Goal: Check status

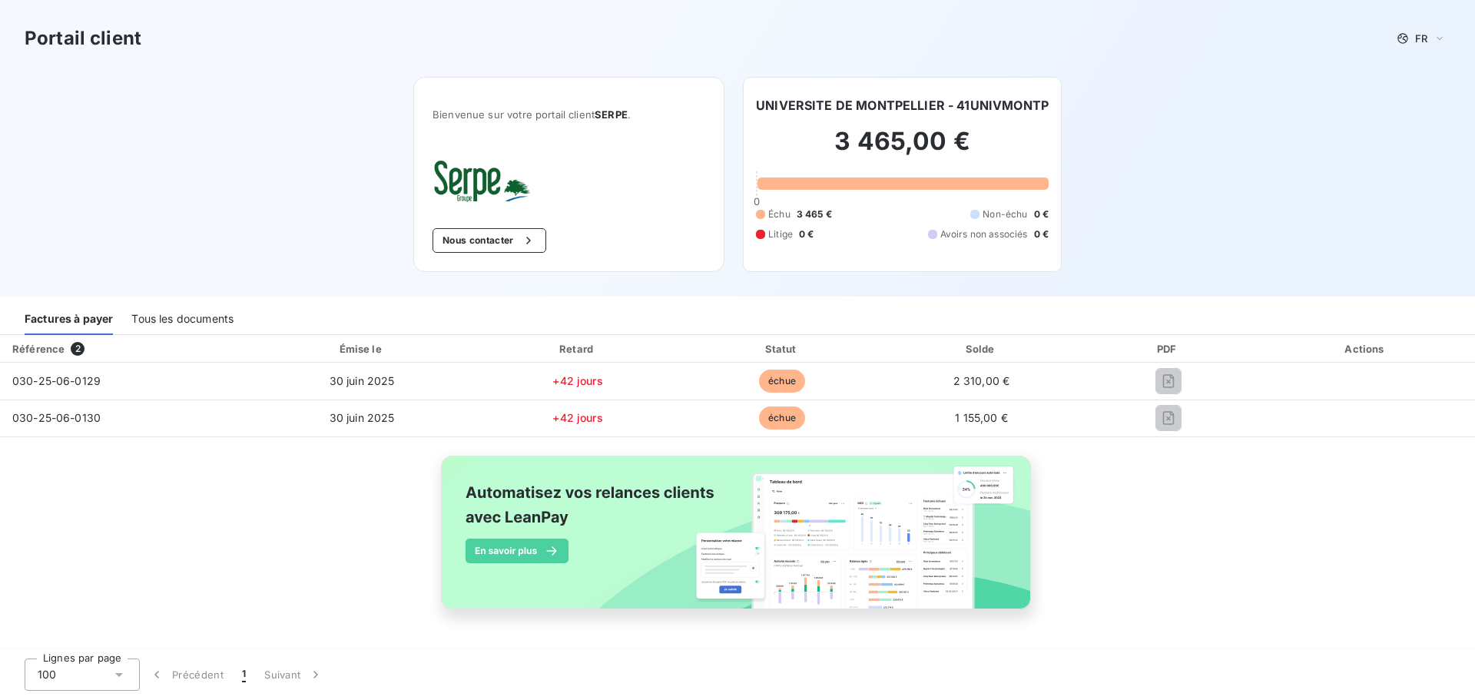
click at [178, 310] on div "Tous les documents" at bounding box center [182, 319] width 102 height 32
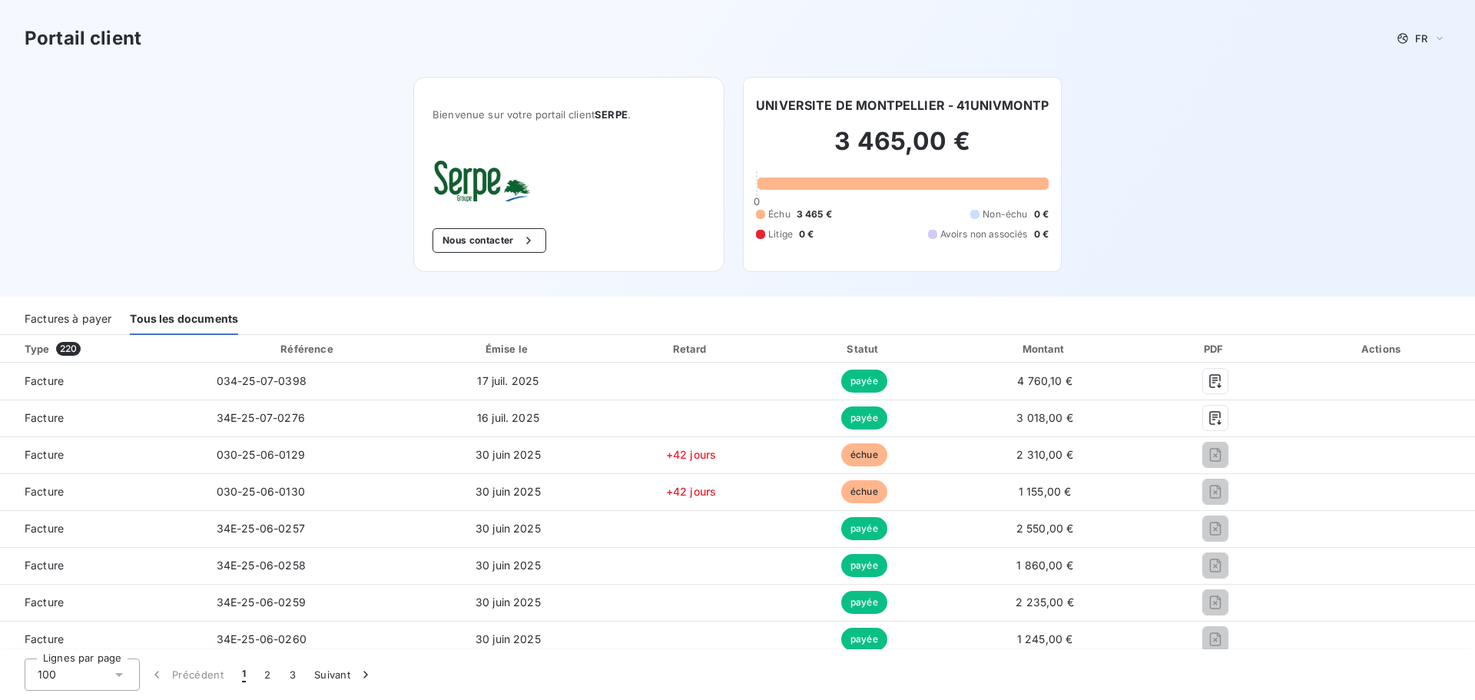
click at [46, 315] on div "Factures à payer" at bounding box center [68, 319] width 87 height 32
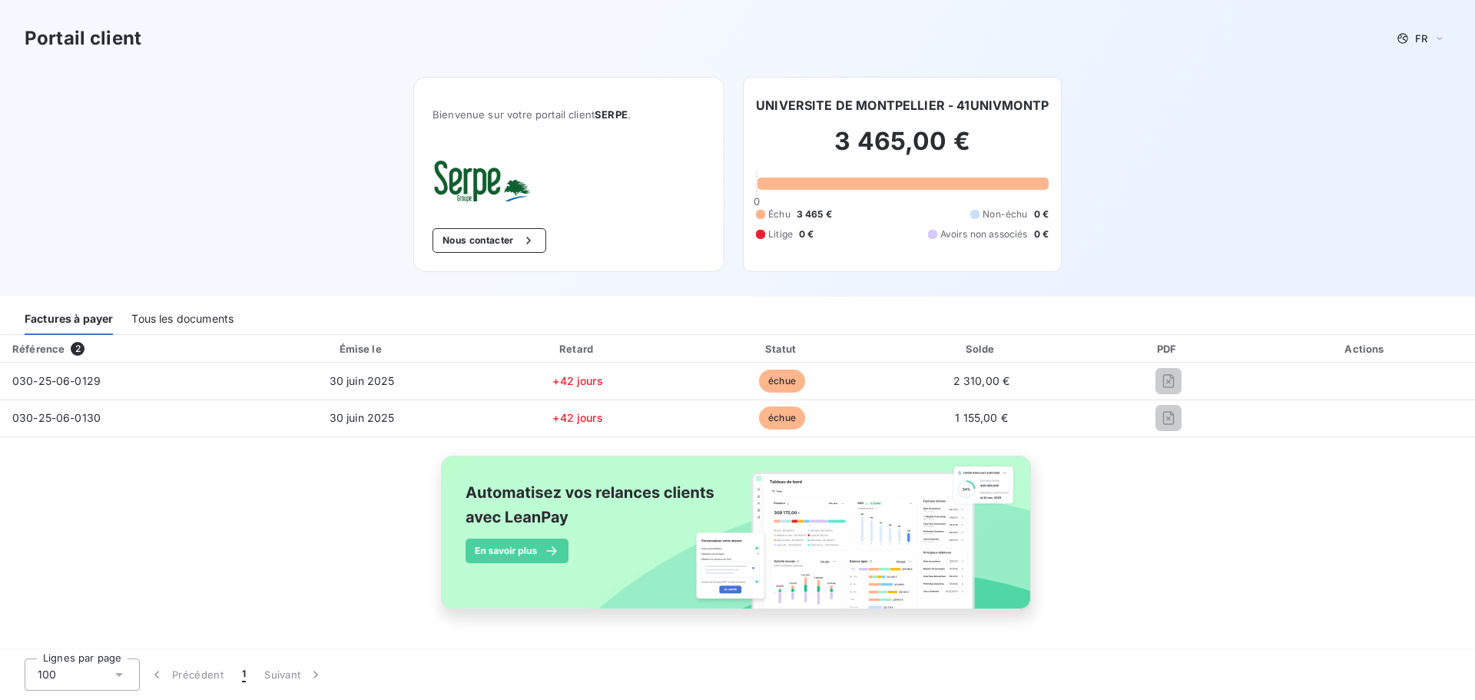
drag, startPoint x: 1413, startPoint y: 0, endPoint x: 1173, endPoint y: 55, distance: 246.6
click at [1116, 71] on div "Portail client FR" at bounding box center [737, 38] width 1475 height 77
click at [220, 316] on div "Tous les documents" at bounding box center [182, 319] width 102 height 32
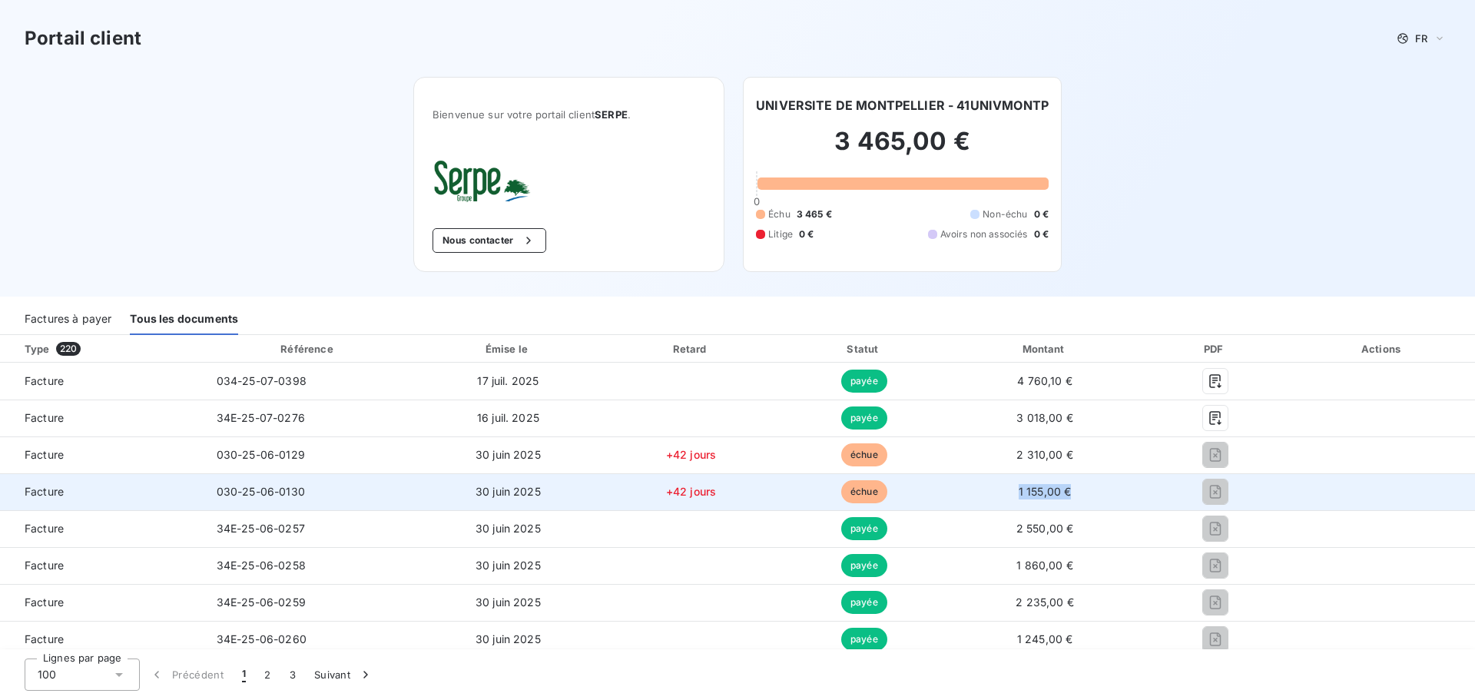
drag, startPoint x: 1010, startPoint y: 493, endPoint x: 1077, endPoint y: 494, distance: 66.9
click at [1077, 494] on td "1 155,00 €" at bounding box center [1045, 491] width 191 height 37
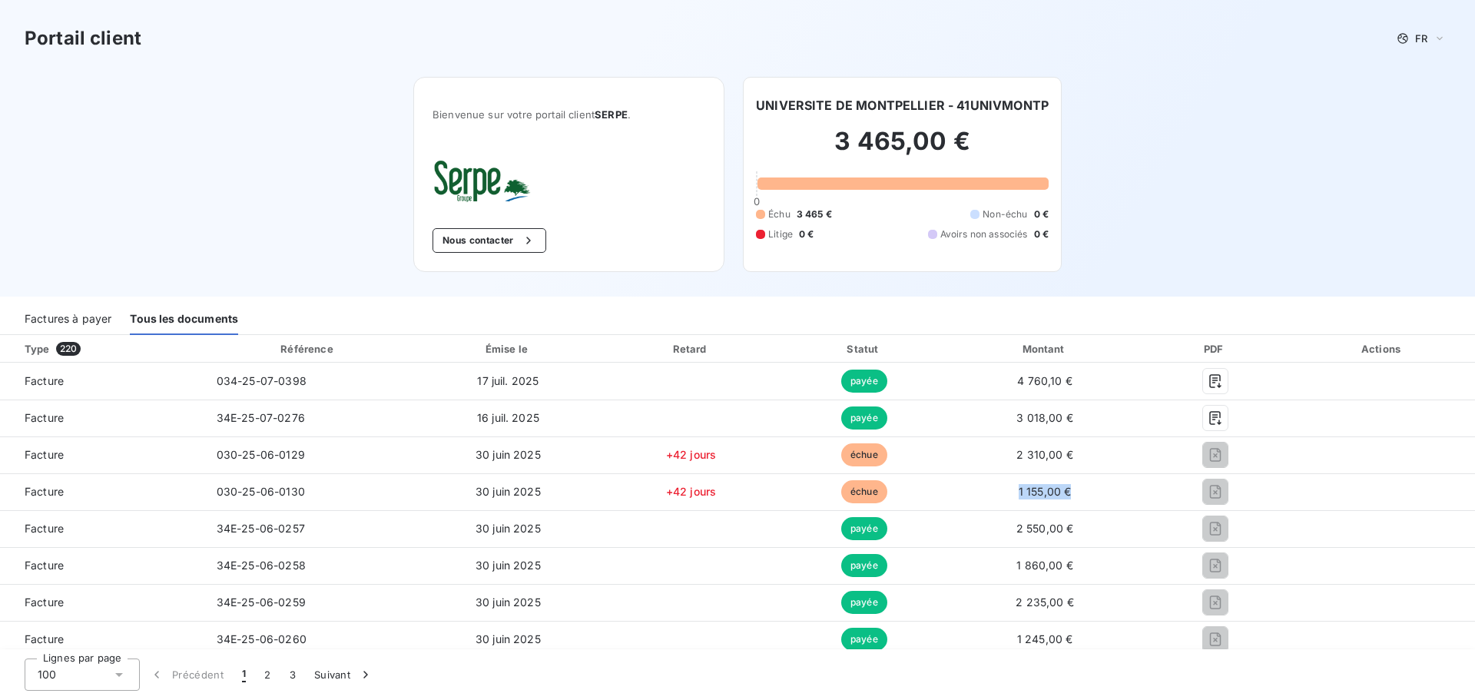
copy span "1 155,00 €"
